Goal: Task Accomplishment & Management: Manage account settings

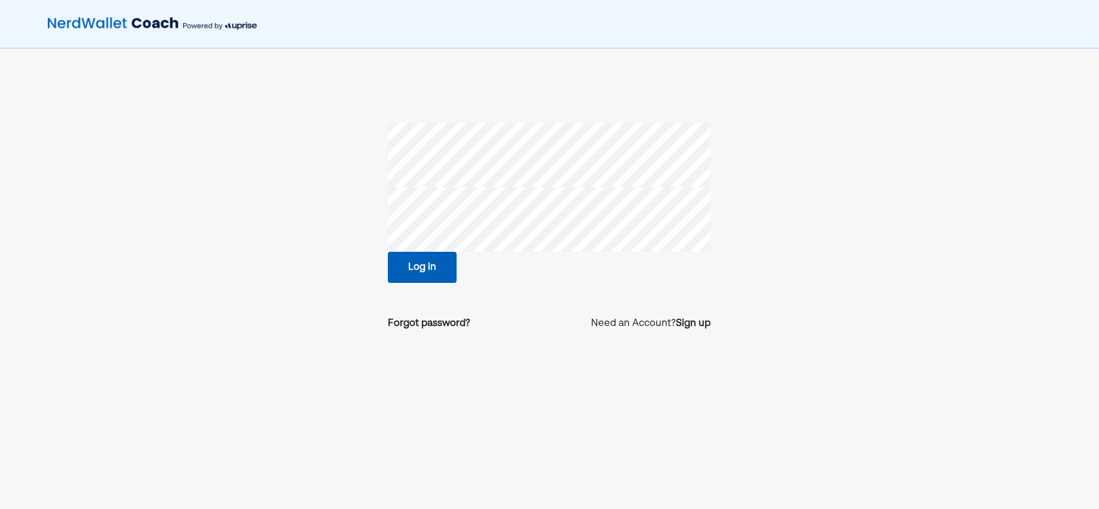
click at [423, 269] on button "Log in" at bounding box center [422, 267] width 69 height 31
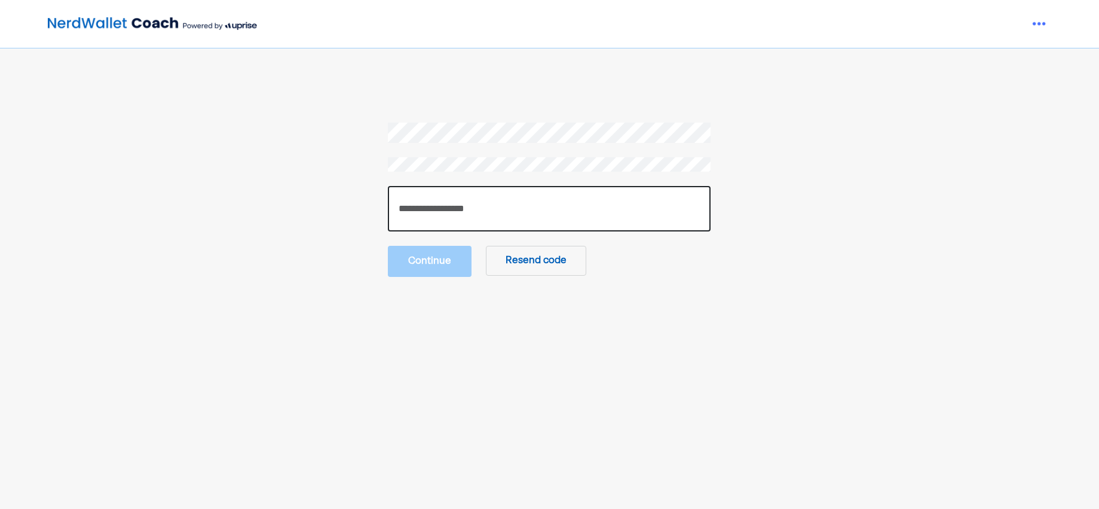
click at [455, 198] on input "number" at bounding box center [549, 208] width 323 height 45
type input "******"
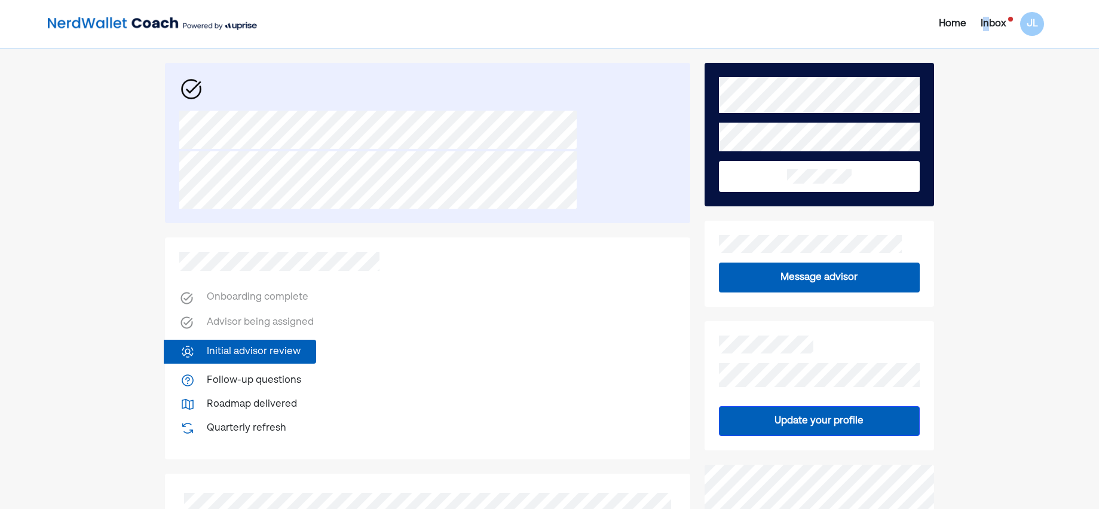
click at [988, 22] on div "Inbox" at bounding box center [993, 24] width 25 height 14
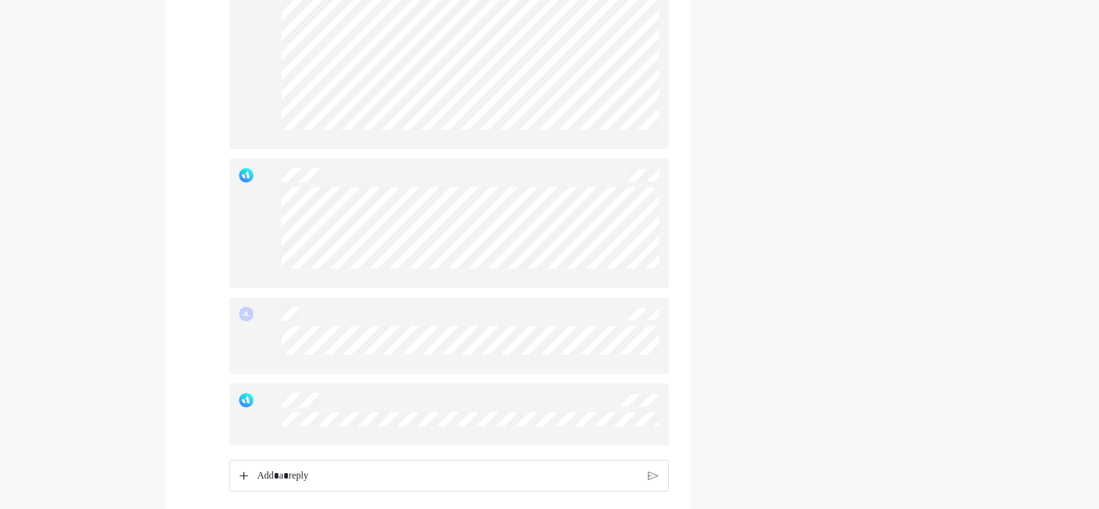
scroll to position [1038, 0]
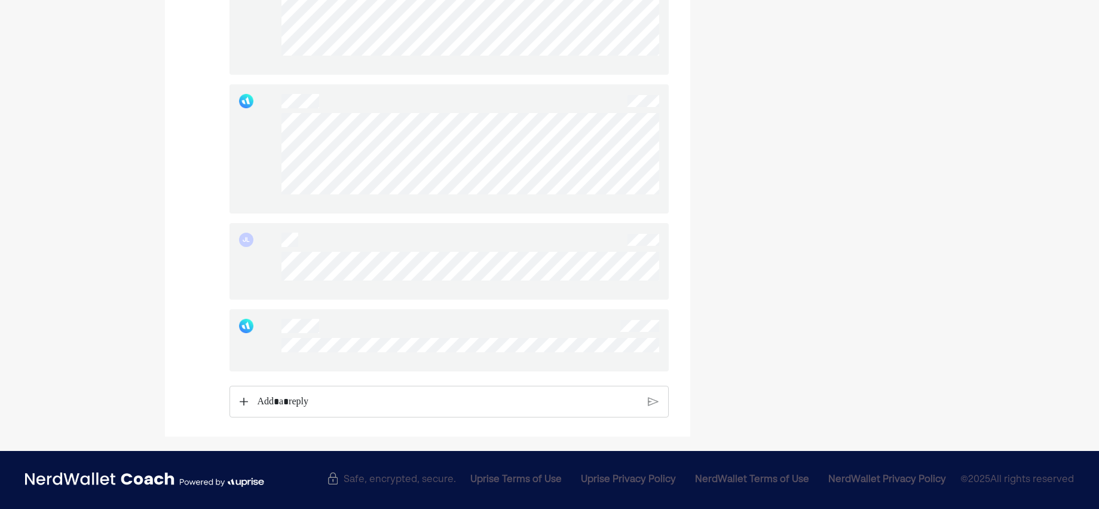
click at [265, 345] on div at bounding box center [449, 340] width 439 height 62
drag, startPoint x: 265, startPoint y: 345, endPoint x: 325, endPoint y: 358, distance: 61.1
click at [312, 353] on div at bounding box center [471, 350] width 378 height 24
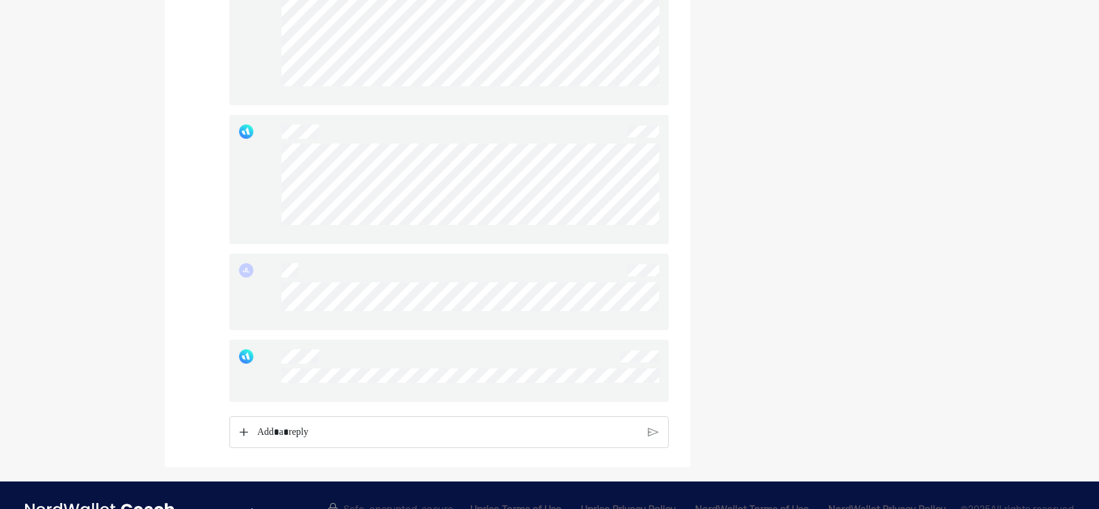
scroll to position [978, 0]
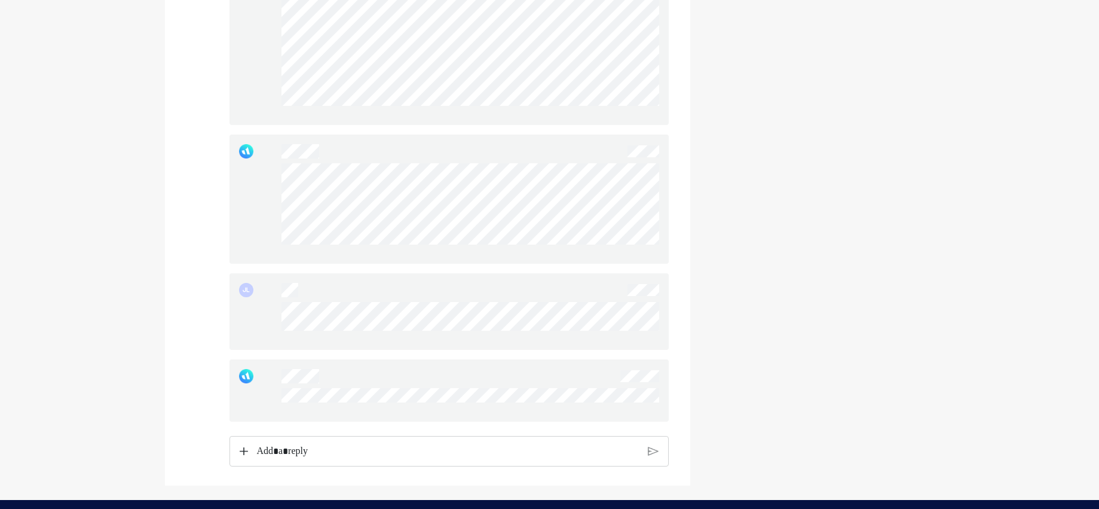
click at [320, 450] on div "Rich Text Editor. Editing area: main" at bounding box center [448, 451] width 395 height 30
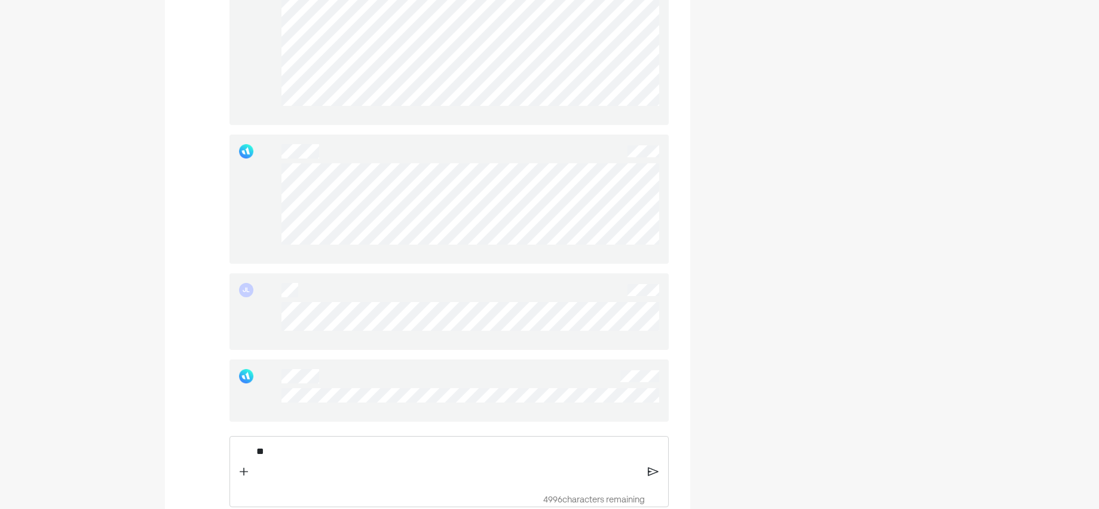
click at [652, 476] on img at bounding box center [653, 471] width 10 height 11
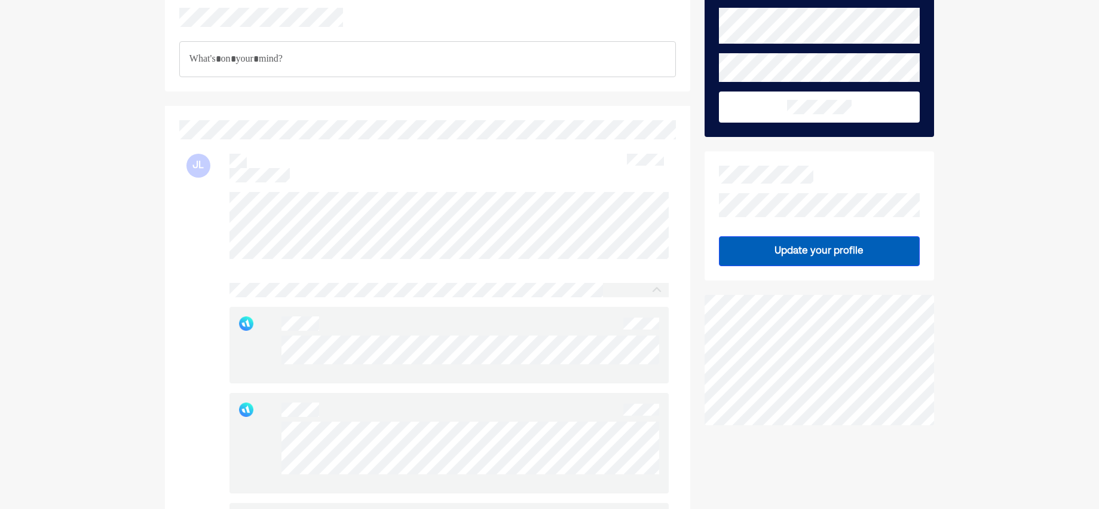
scroll to position [0, 0]
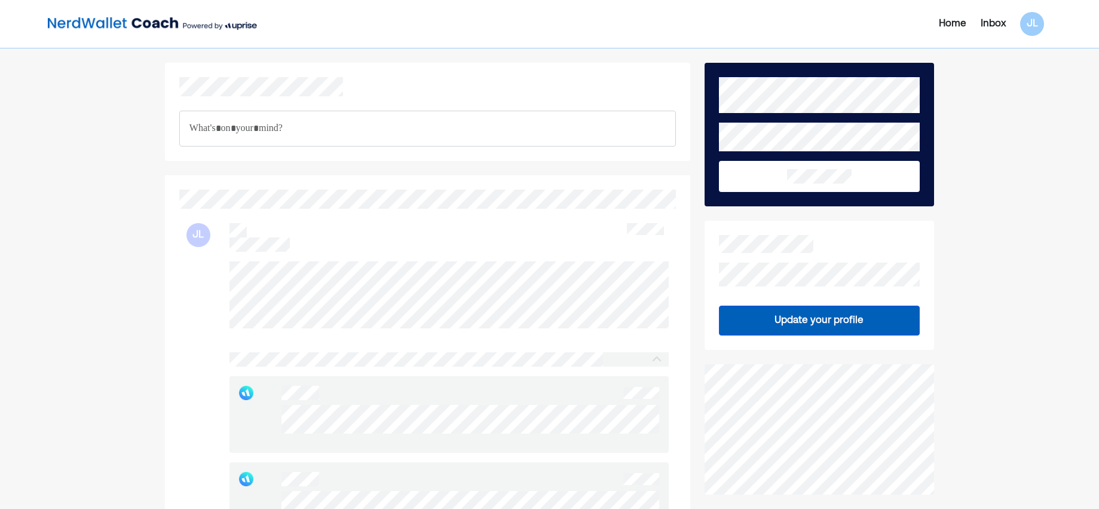
click at [116, 24] on img at bounding box center [152, 24] width 209 height 24
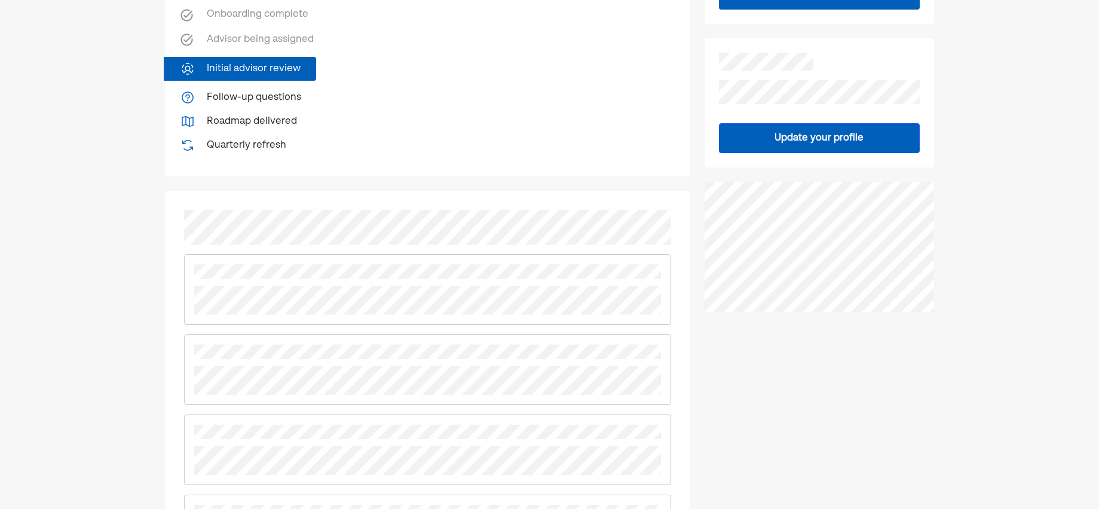
scroll to position [299, 0]
